Goal: Task Accomplishment & Management: Manage account settings

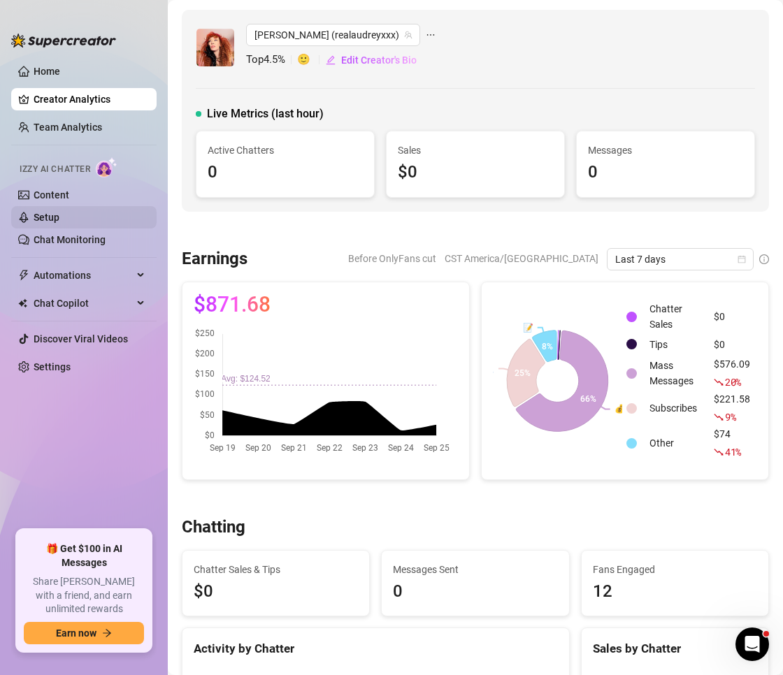
click at [59, 213] on link "Setup" at bounding box center [47, 217] width 26 height 11
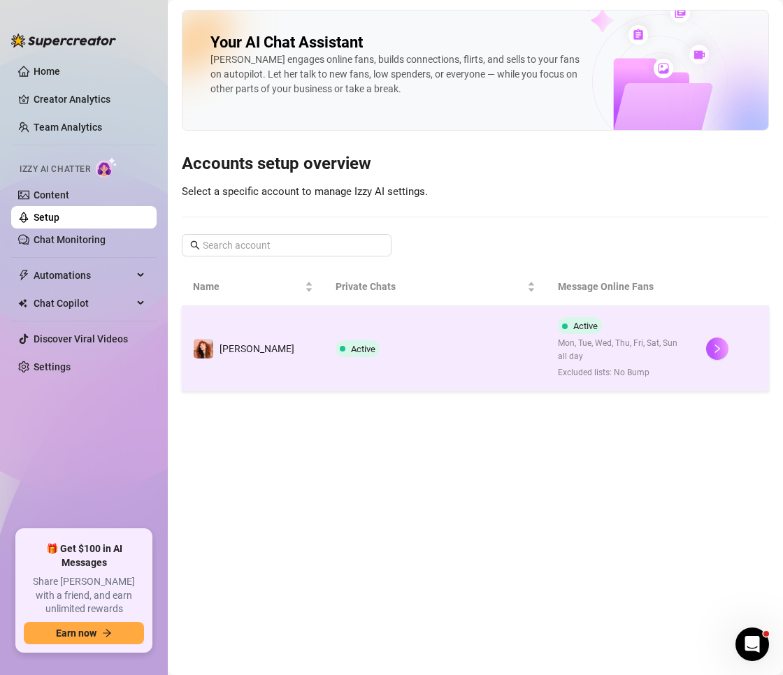
click at [354, 347] on td "Active" at bounding box center [435, 348] width 222 height 85
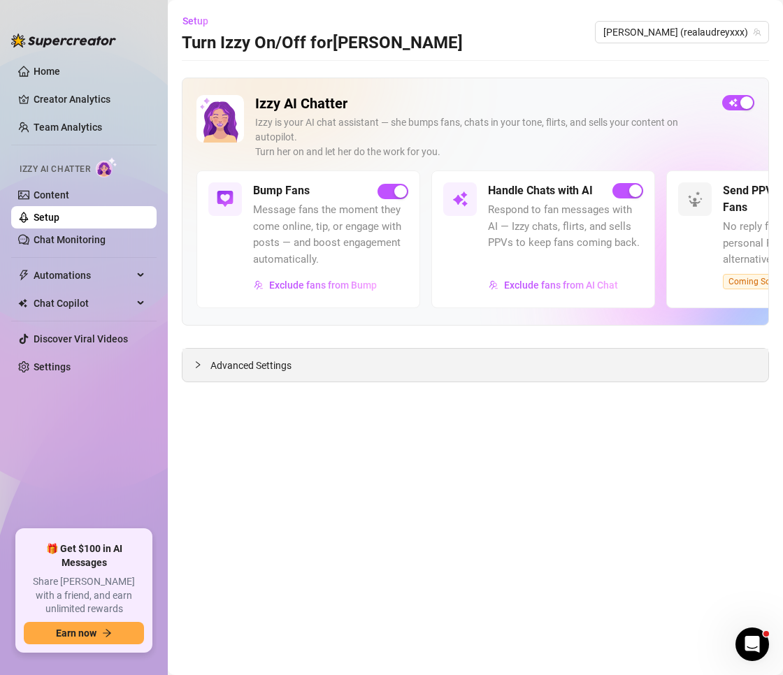
click at [291, 365] on span "Advanced Settings" at bounding box center [250, 365] width 81 height 15
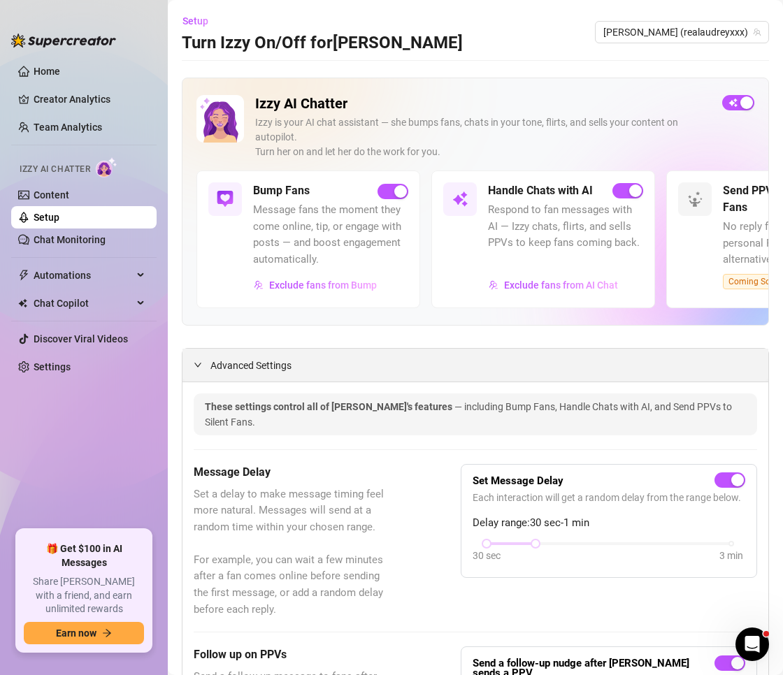
click at [291, 365] on span "Advanced Settings" at bounding box center [250, 365] width 81 height 15
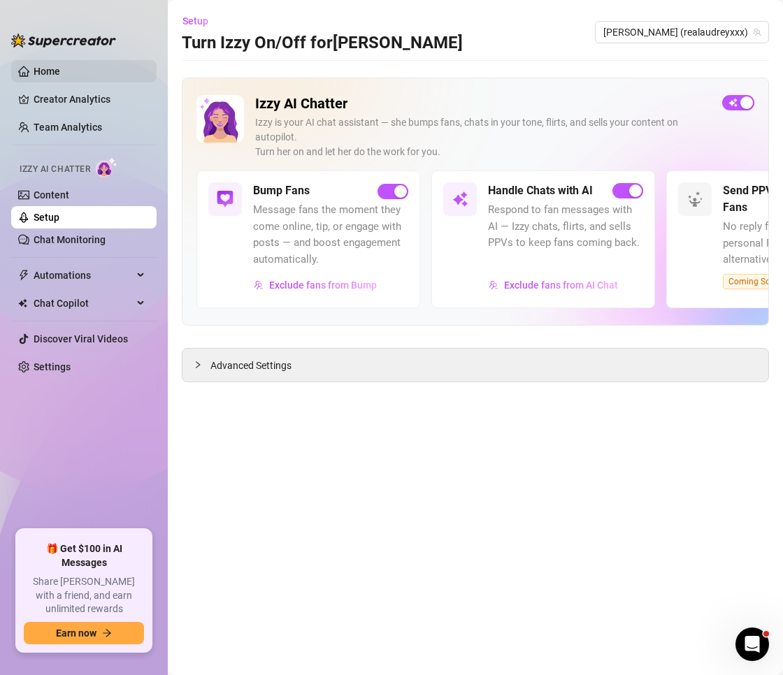
click at [42, 66] on link "Home" at bounding box center [47, 71] width 27 height 11
